Goal: Task Accomplishment & Management: Manage account settings

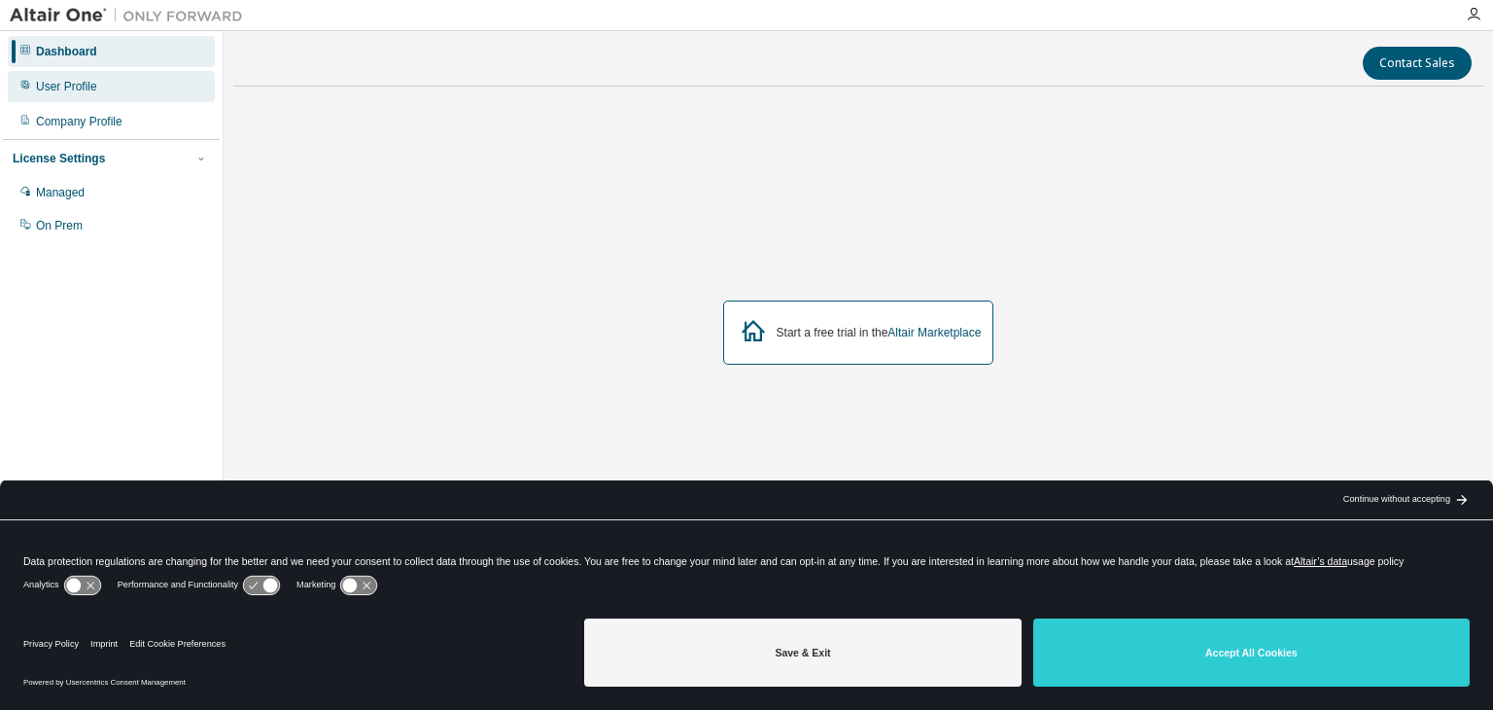
click at [114, 83] on div "User Profile" at bounding box center [111, 86] width 207 height 31
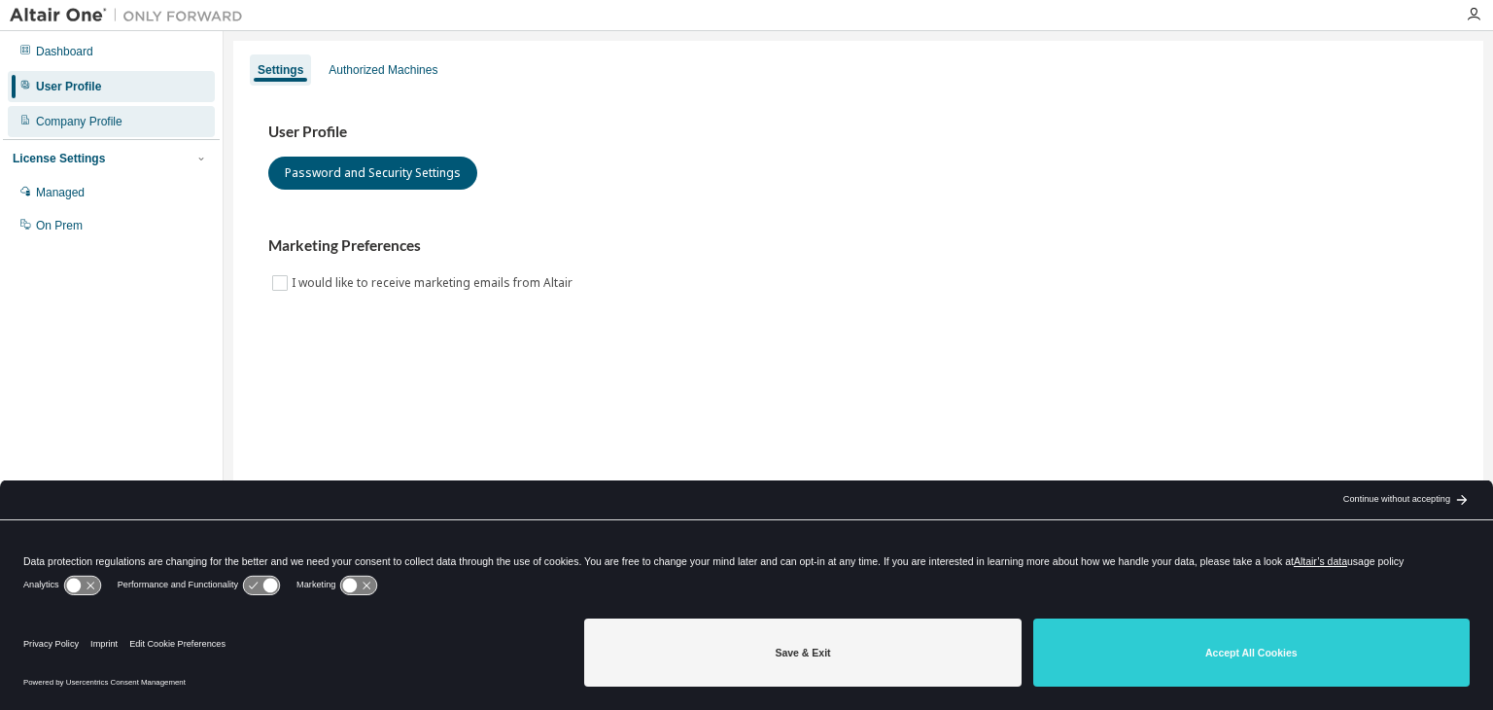
click at [120, 114] on div "Company Profile" at bounding box center [79, 122] width 87 height 16
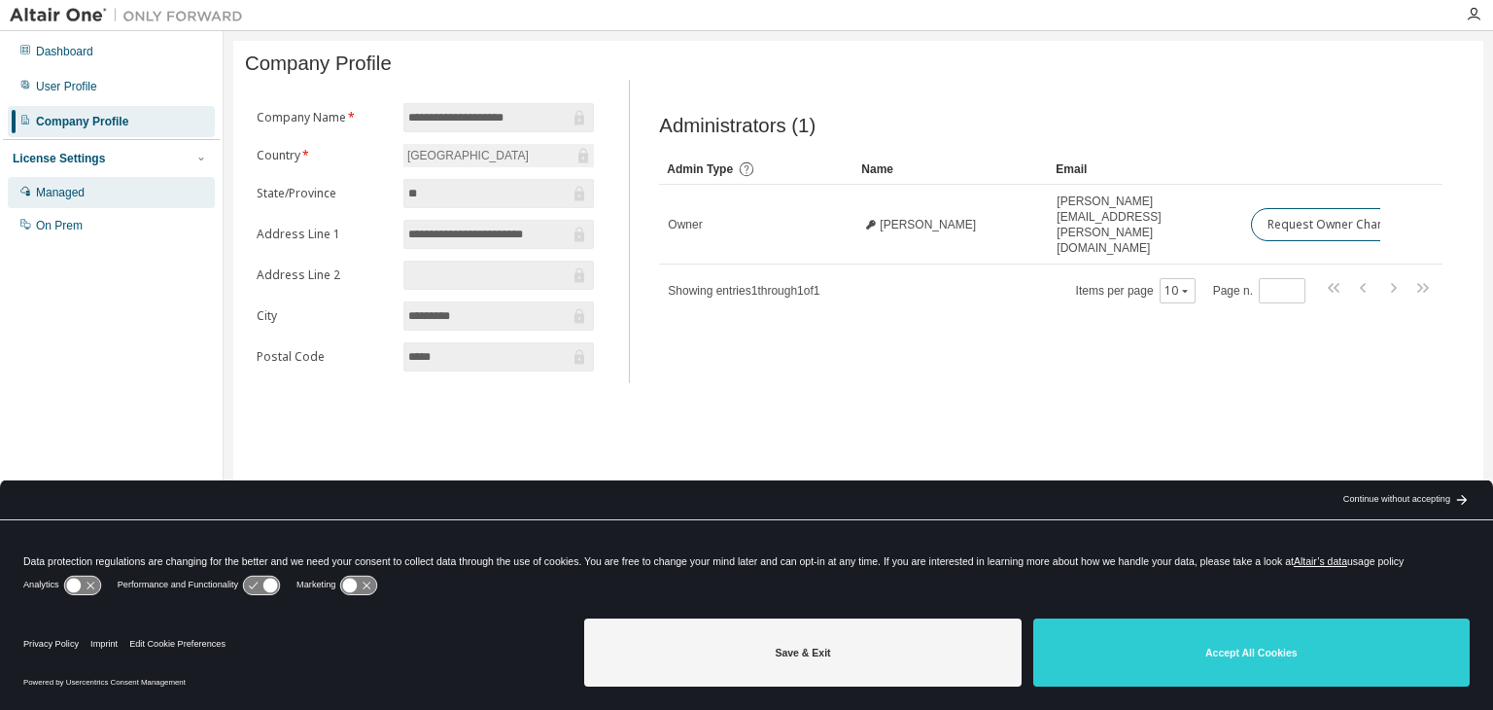
click at [141, 197] on div "Managed" at bounding box center [111, 192] width 207 height 31
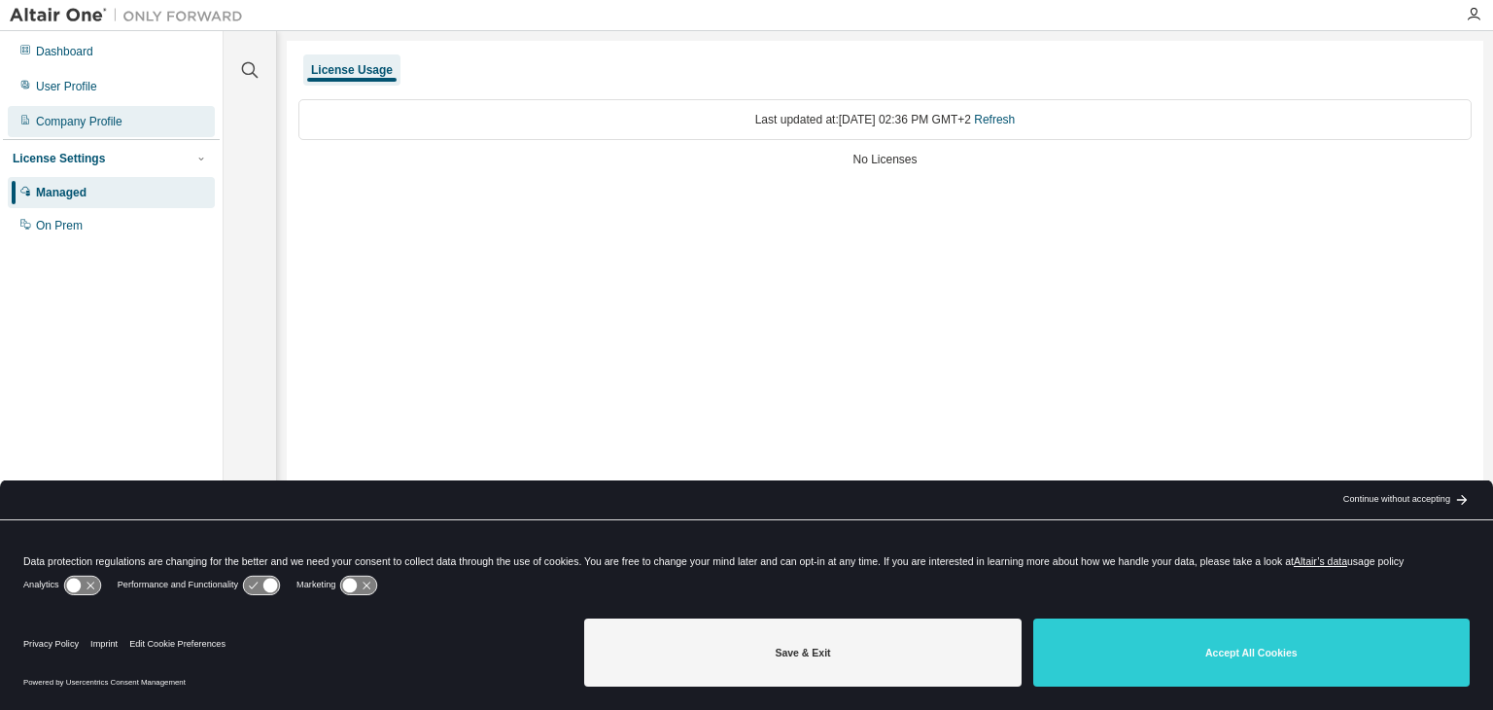
click at [128, 119] on div "Company Profile" at bounding box center [111, 121] width 207 height 31
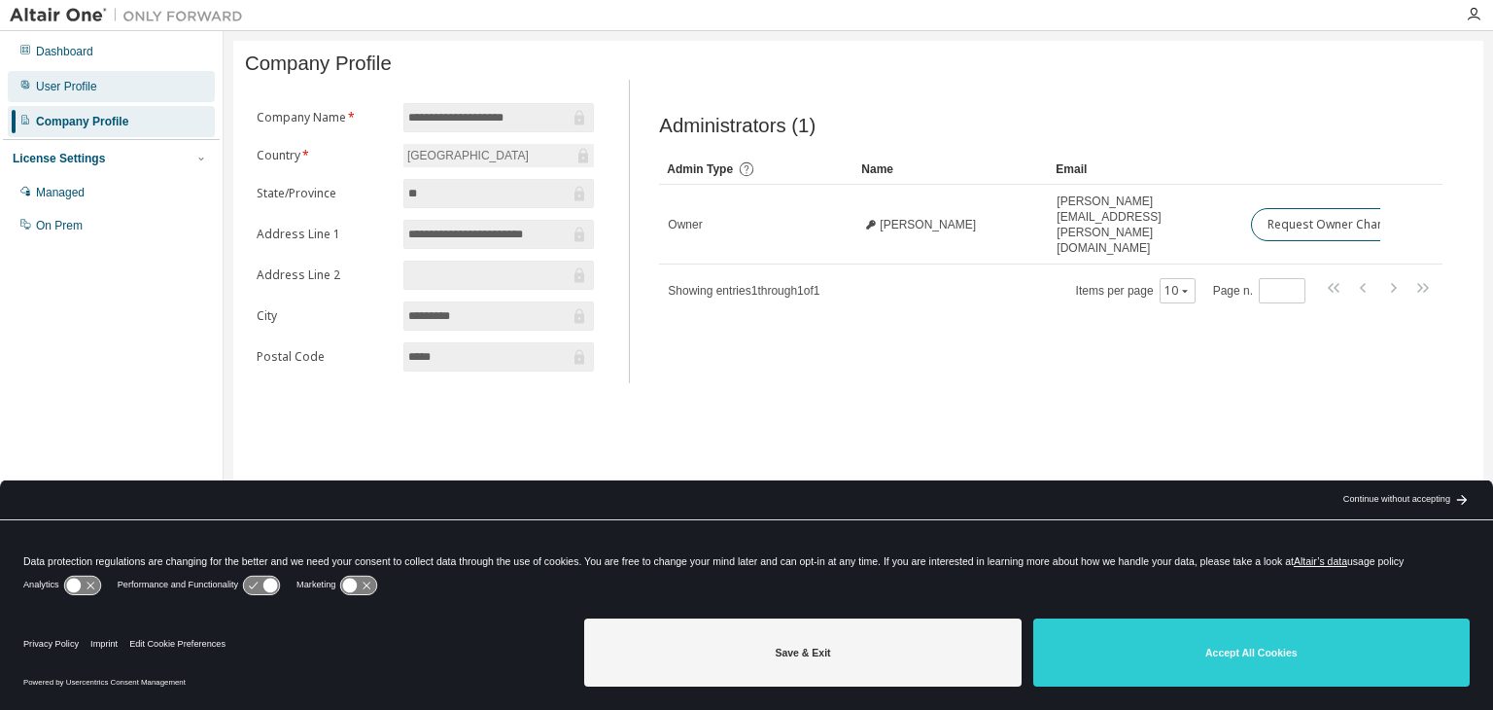
click at [127, 99] on div "User Profile" at bounding box center [111, 86] width 207 height 31
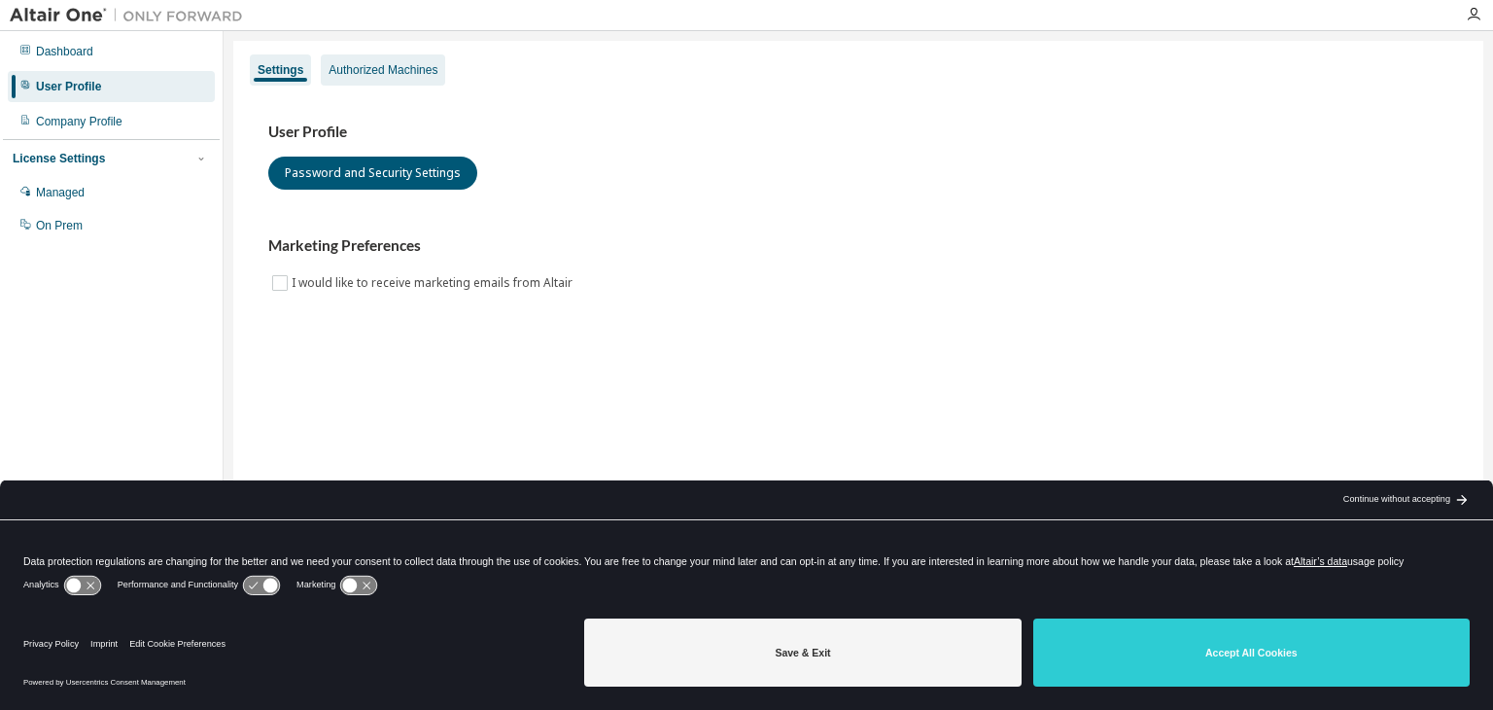
click at [381, 64] on div "Authorized Machines" at bounding box center [383, 70] width 109 height 16
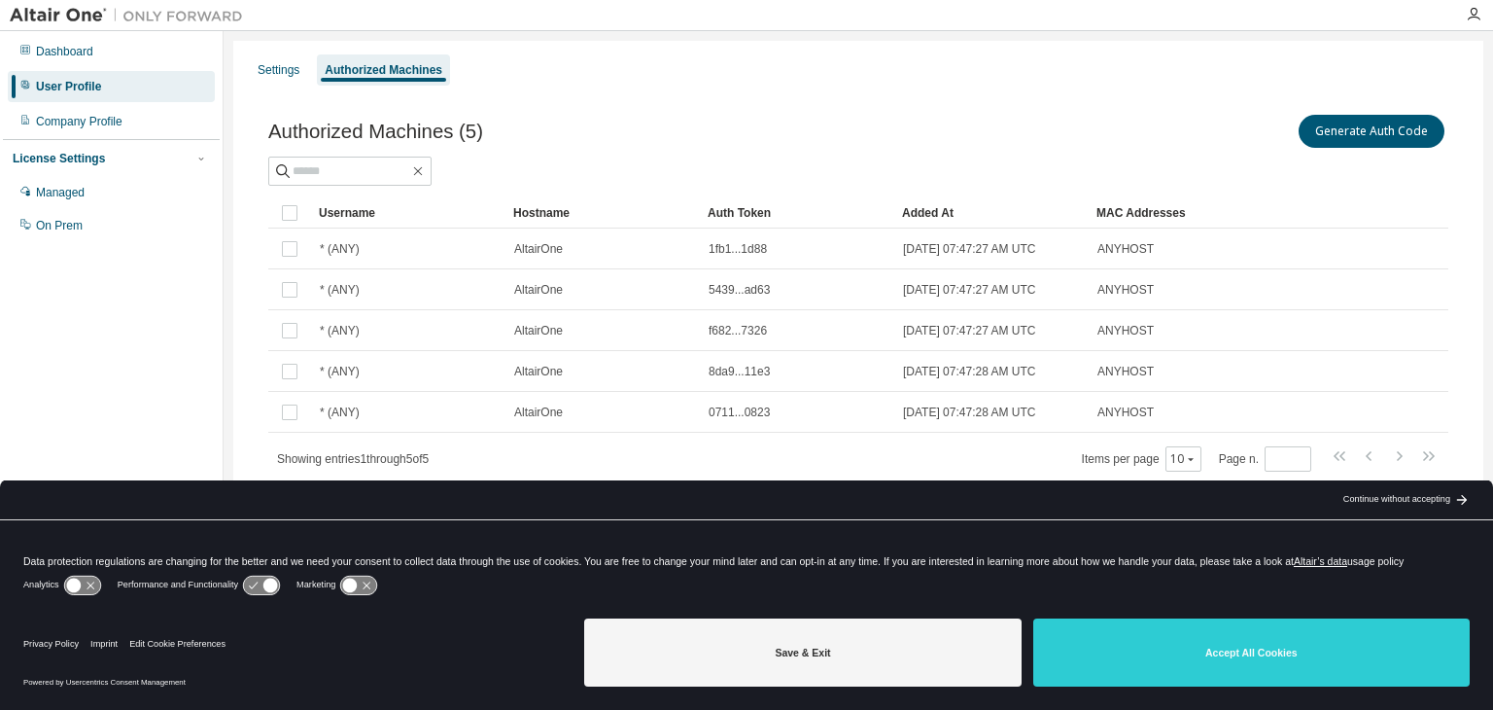
click at [753, 215] on div "Auth Token" at bounding box center [797, 212] width 179 height 31
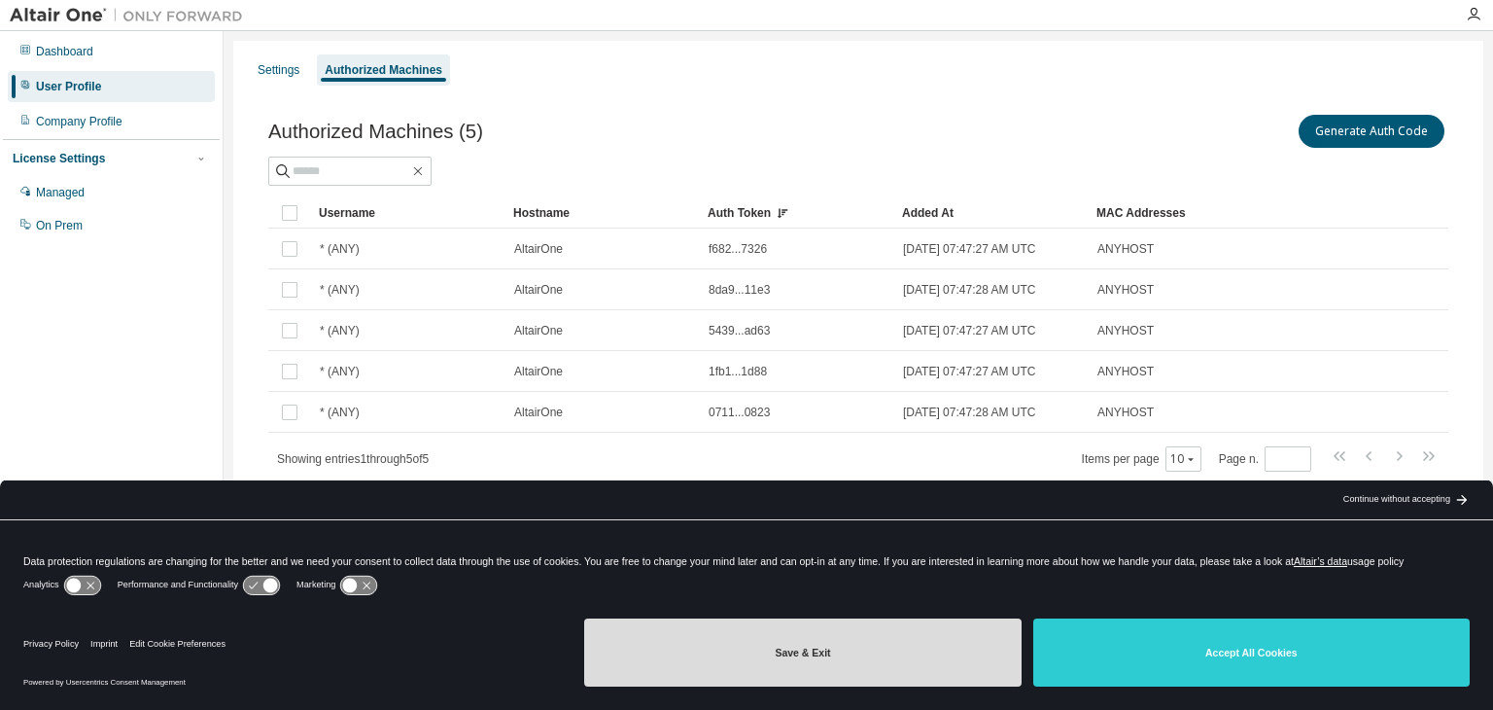
click at [880, 631] on button "Save & Exit" at bounding box center [802, 652] width 437 height 68
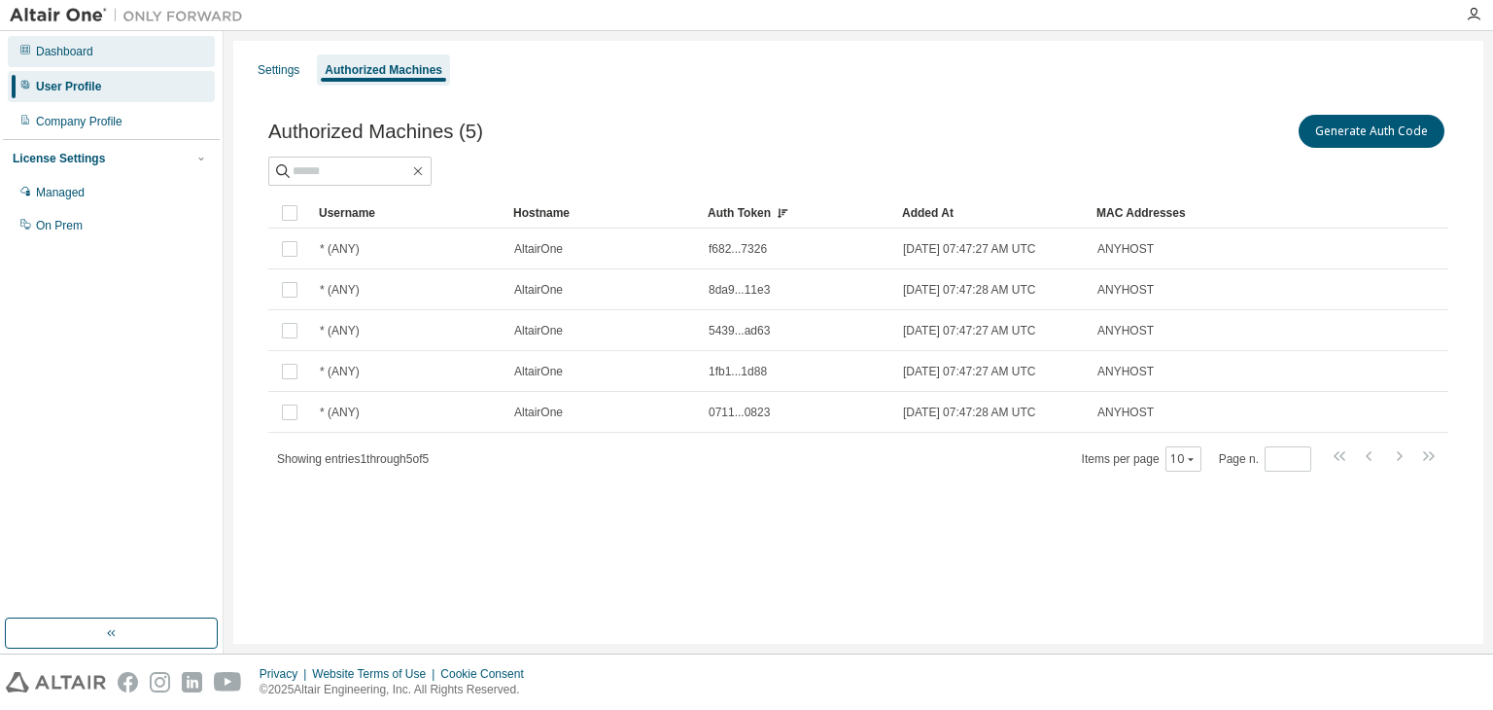
click at [147, 52] on div "Dashboard" at bounding box center [111, 51] width 207 height 31
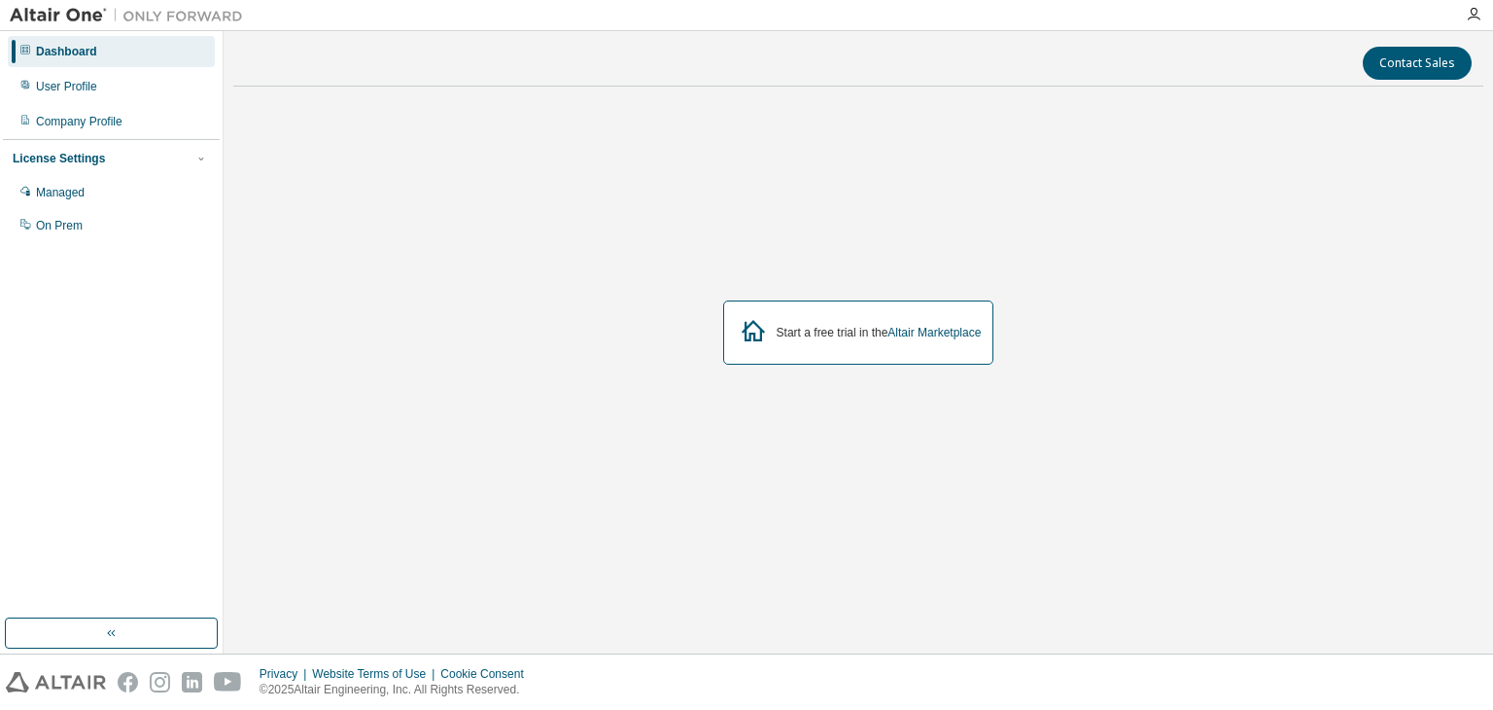
click at [47, 17] on img at bounding box center [131, 15] width 243 height 19
